Goal: Task Accomplishment & Management: Use online tool/utility

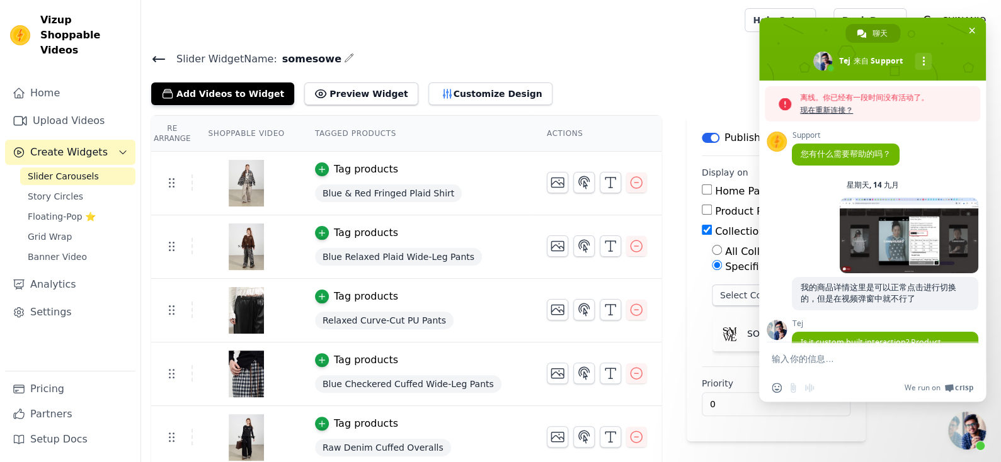
scroll to position [967, 0]
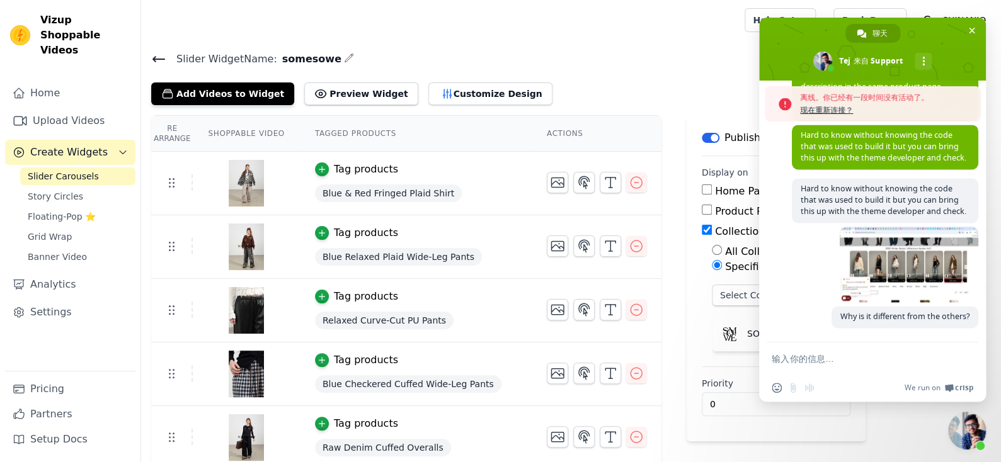
click at [805, 276] on div "[DATE]" at bounding box center [885, 266] width 186 height 79
click at [829, 108] on span "现在重新连接？" at bounding box center [887, 110] width 174 height 13
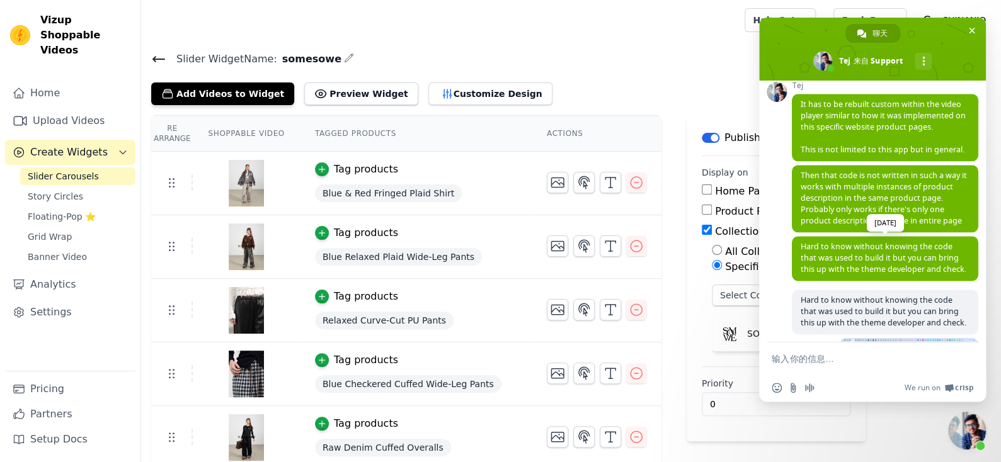
scroll to position [926, 0]
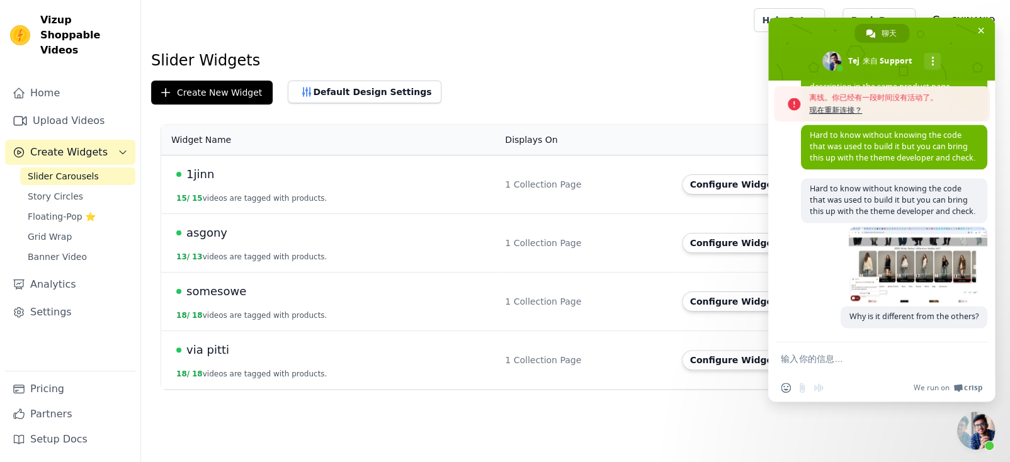
scroll to position [967, 0]
click at [823, 111] on span "现在重新连接？" at bounding box center [896, 110] width 174 height 13
click at [827, 105] on span "现在重新连接？" at bounding box center [896, 110] width 174 height 13
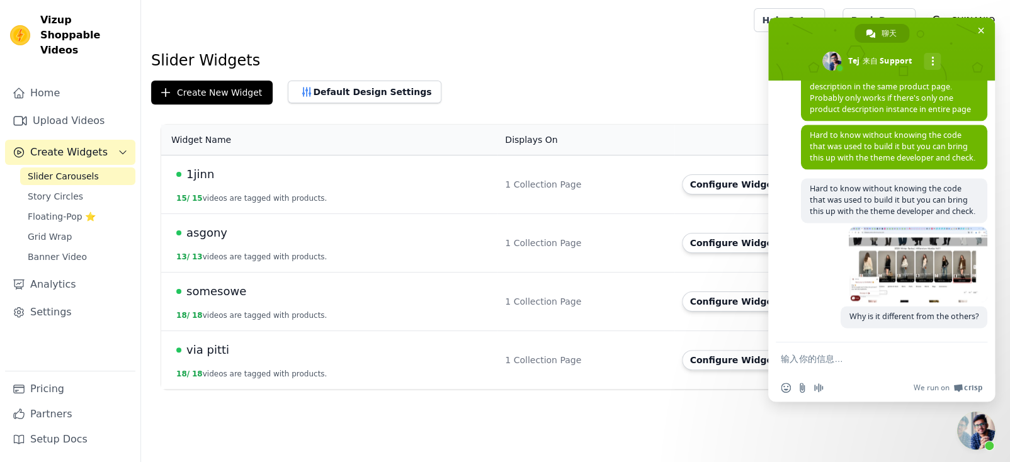
scroll to position [926, 0]
click at [819, 206] on span "Hard to know without knowing the code that was used to build it but you can bri…" at bounding box center [893, 199] width 166 height 33
click at [977, 24] on span "关闭聊天" at bounding box center [980, 30] width 13 height 13
